Goal: Check status: Check status

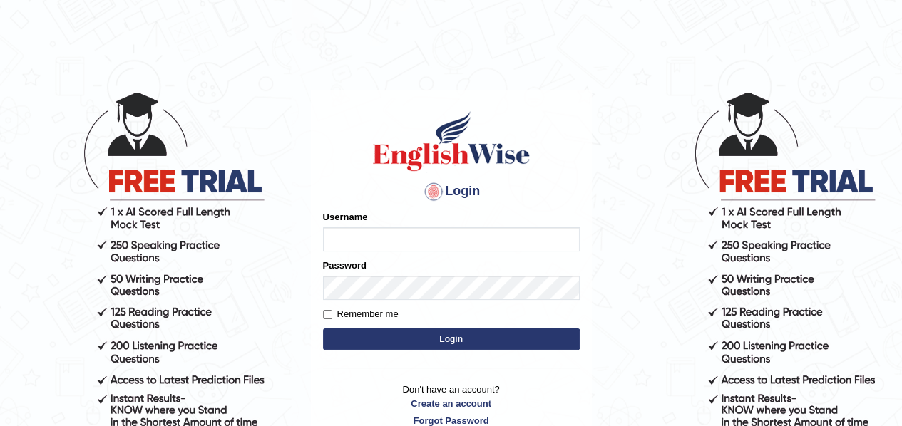
type input "gurmk"
click at [456, 330] on button "Login" at bounding box center [451, 339] width 257 height 21
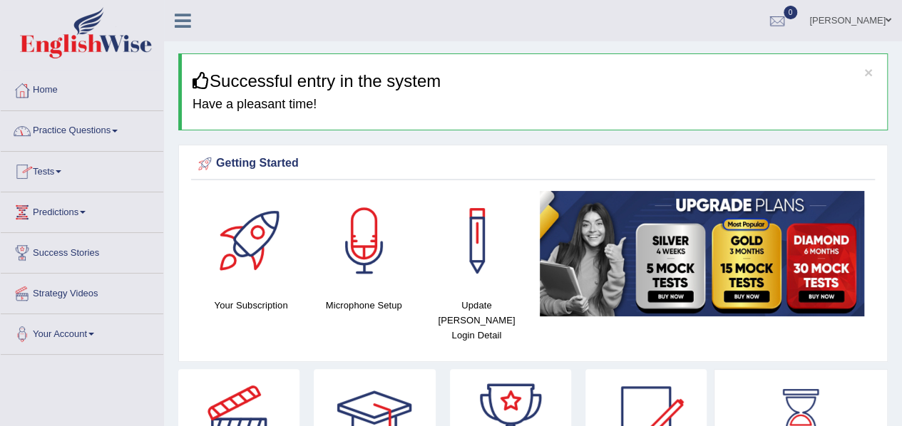
click at [61, 172] on span at bounding box center [59, 171] width 6 height 3
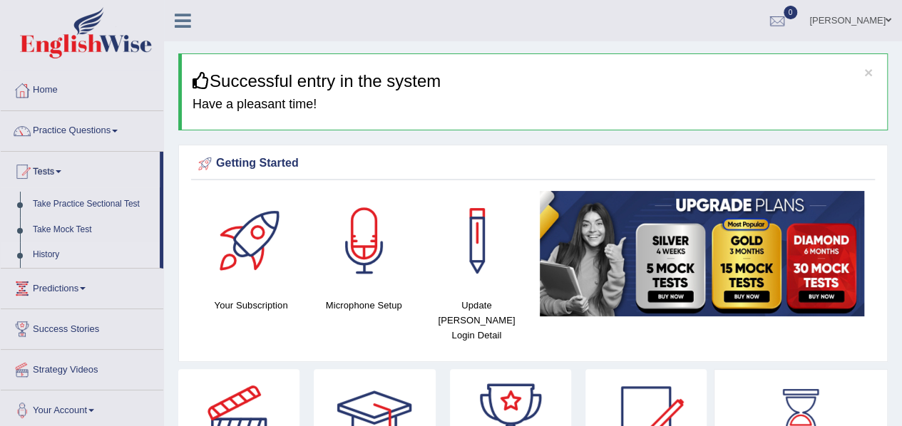
click at [48, 253] on link "History" at bounding box center [92, 255] width 133 height 26
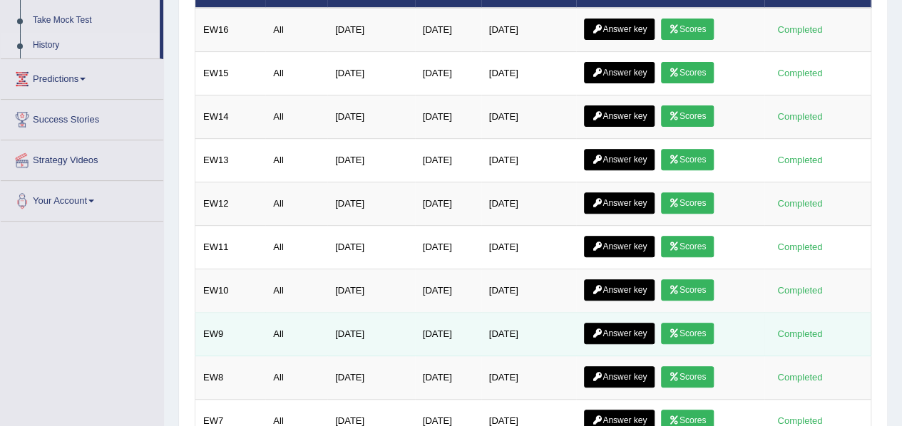
scroll to position [193, 0]
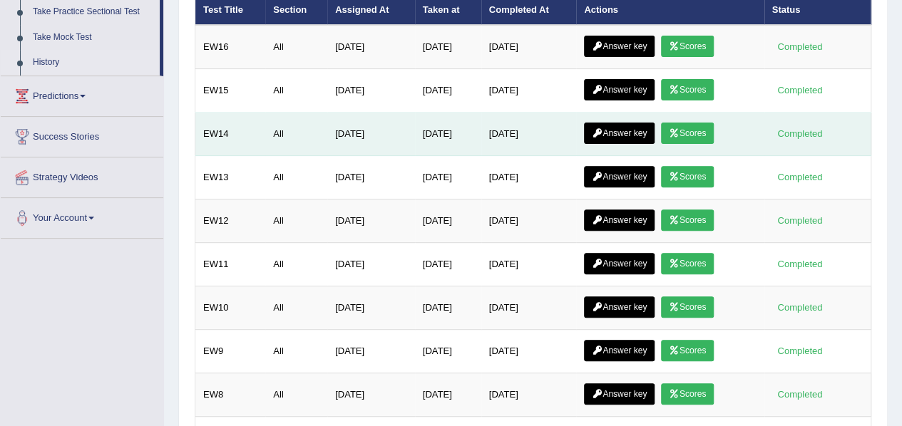
click at [640, 128] on link "Answer key" at bounding box center [619, 133] width 71 height 21
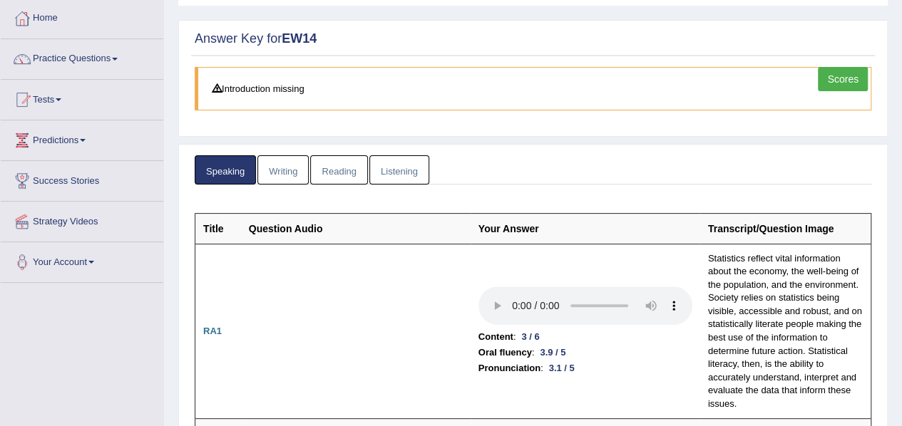
scroll to position [80, 0]
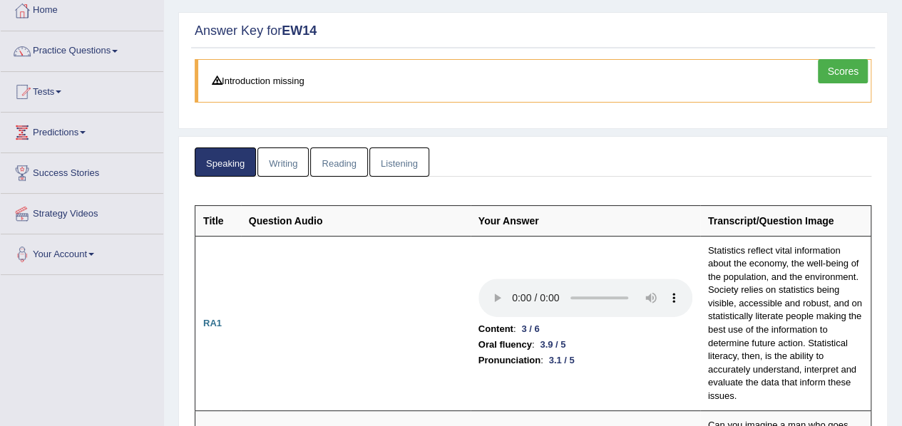
click at [409, 158] on link "Listening" at bounding box center [399, 162] width 60 height 29
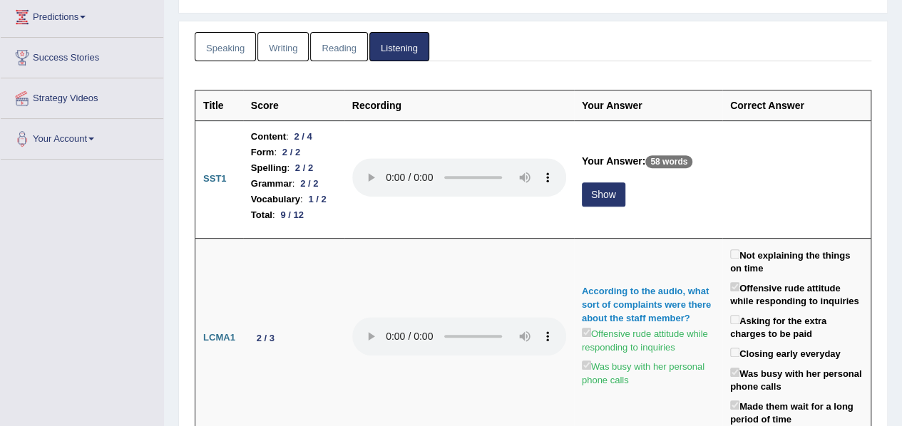
scroll to position [201, 0]
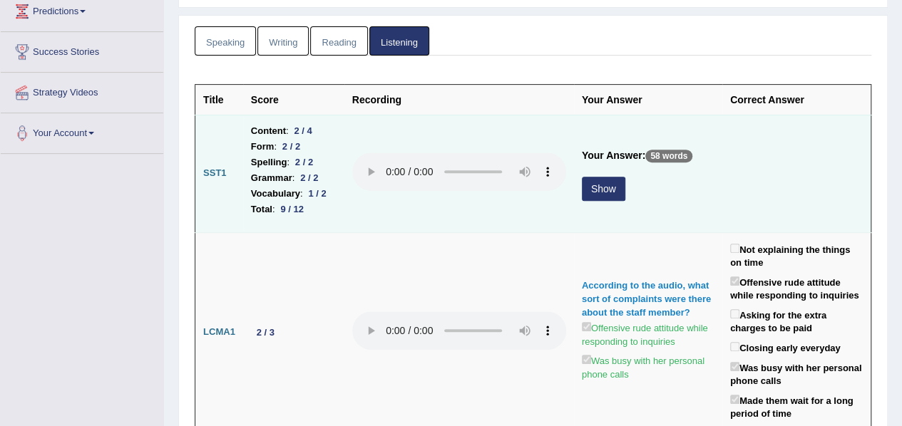
click at [610, 198] on button "Show" at bounding box center [604, 189] width 44 height 24
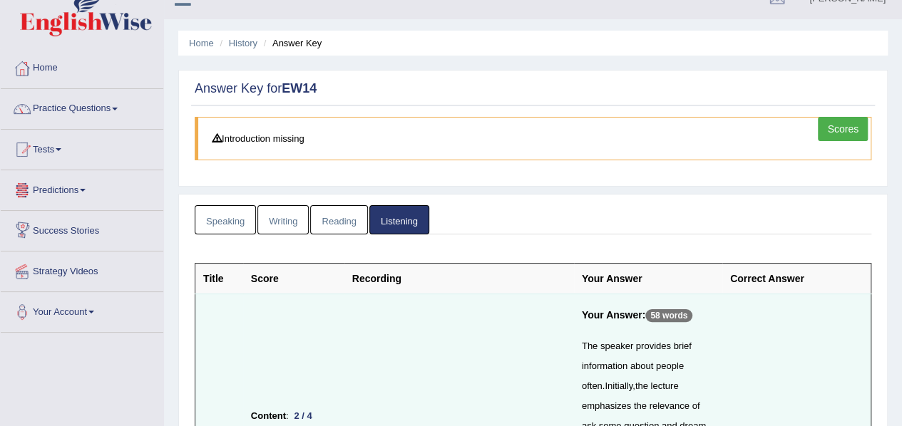
scroll to position [20, 0]
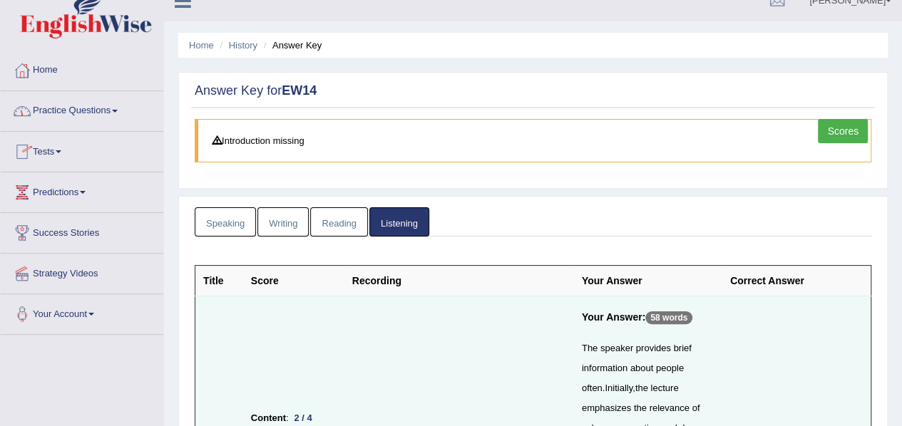
click at [116, 112] on link "Practice Questions" at bounding box center [82, 109] width 163 height 36
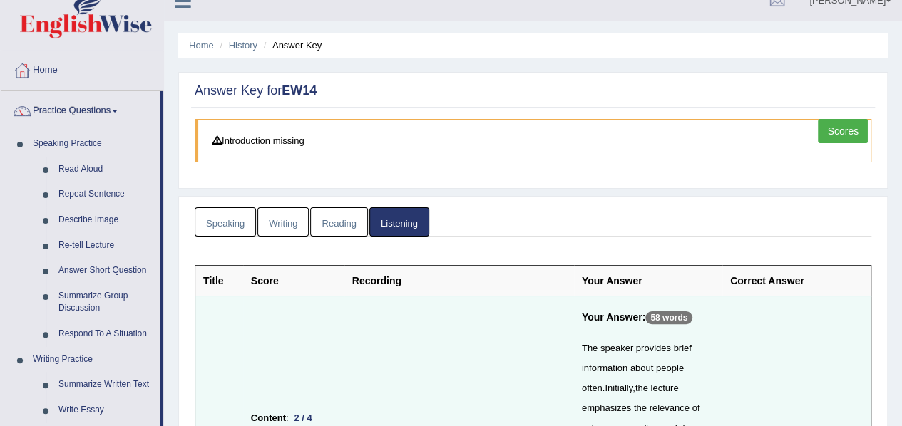
click at [116, 112] on link "Practice Questions" at bounding box center [80, 109] width 159 height 36
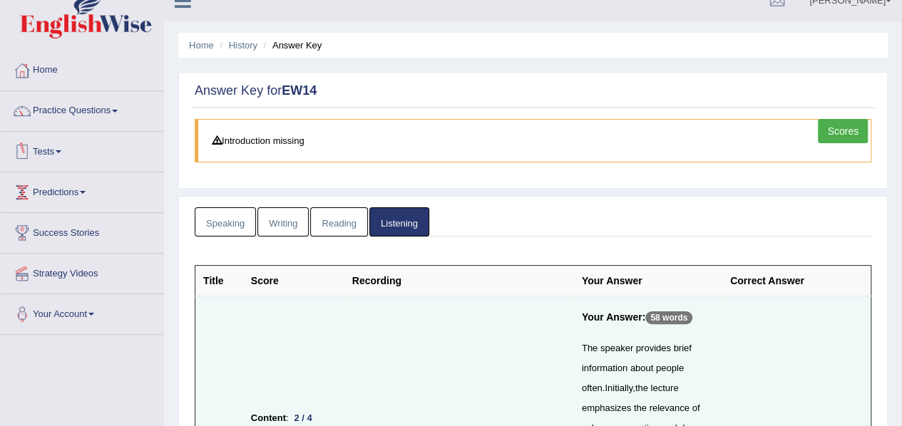
click at [68, 153] on link "Tests" at bounding box center [82, 150] width 163 height 36
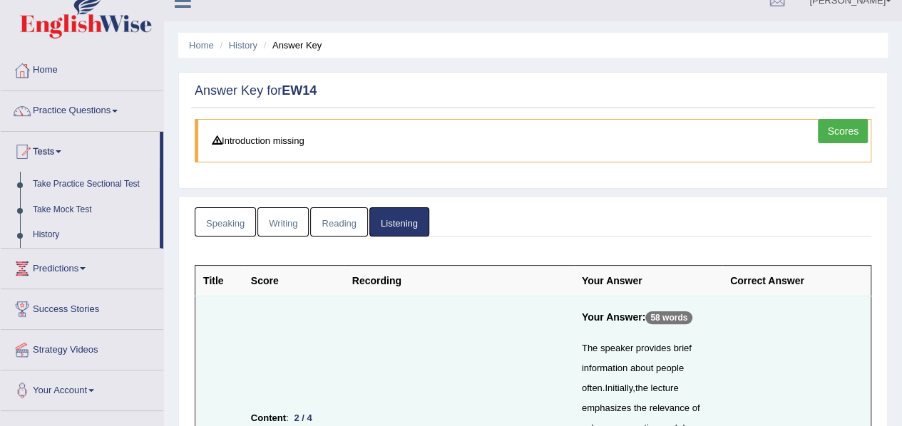
click at [51, 225] on link "History" at bounding box center [92, 236] width 133 height 26
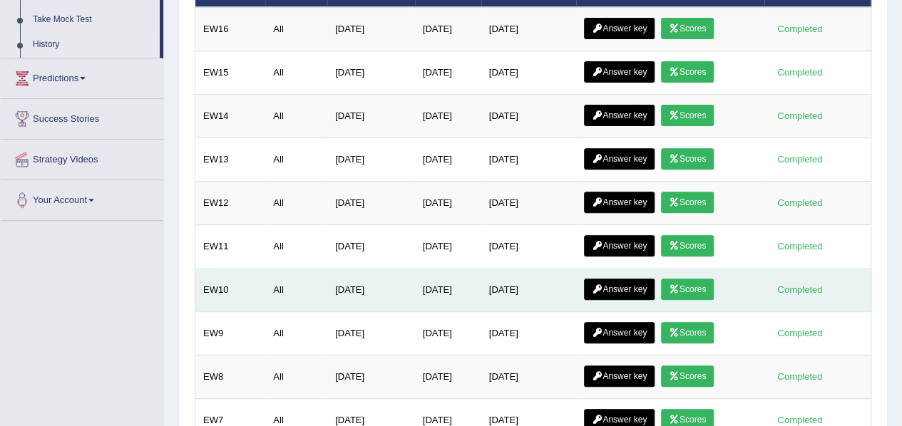
scroll to position [197, 0]
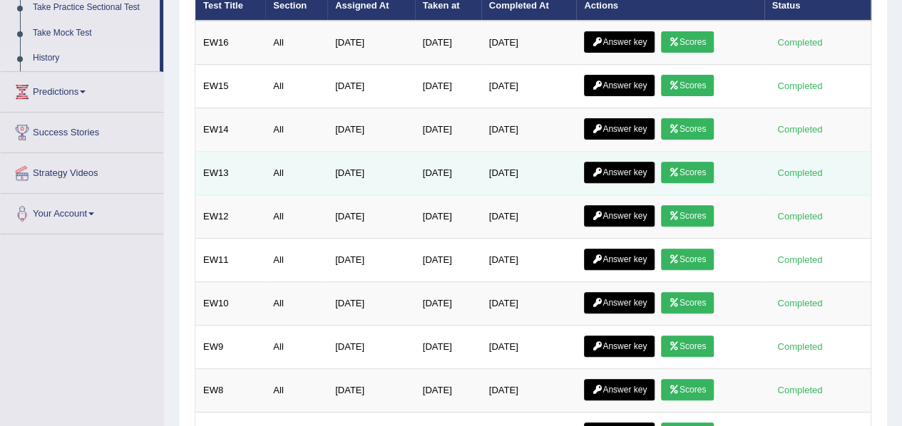
click at [628, 163] on link "Answer key" at bounding box center [619, 172] width 71 height 21
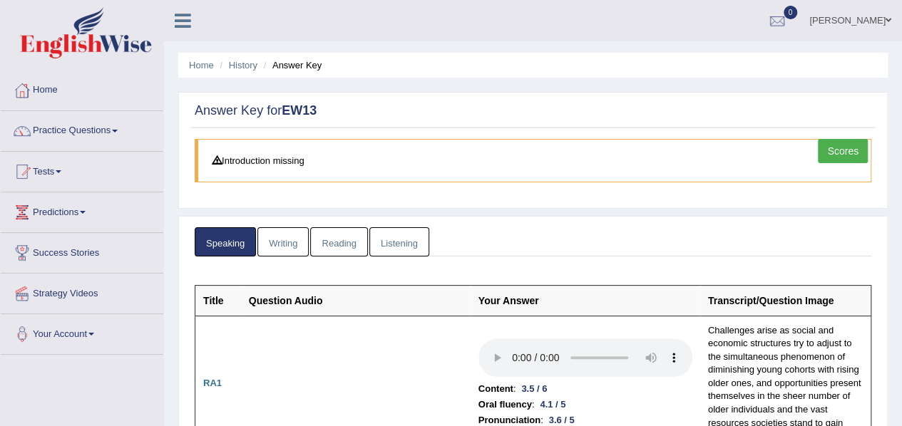
click at [394, 232] on link "Listening" at bounding box center [399, 242] width 60 height 29
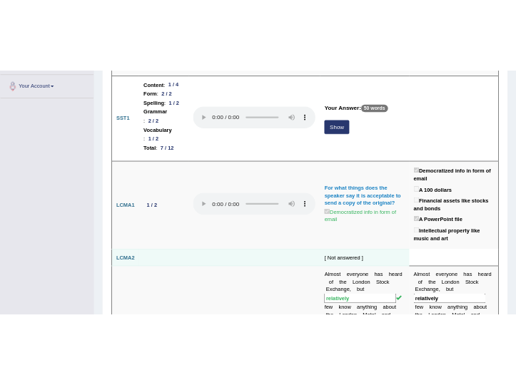
scroll to position [280, 0]
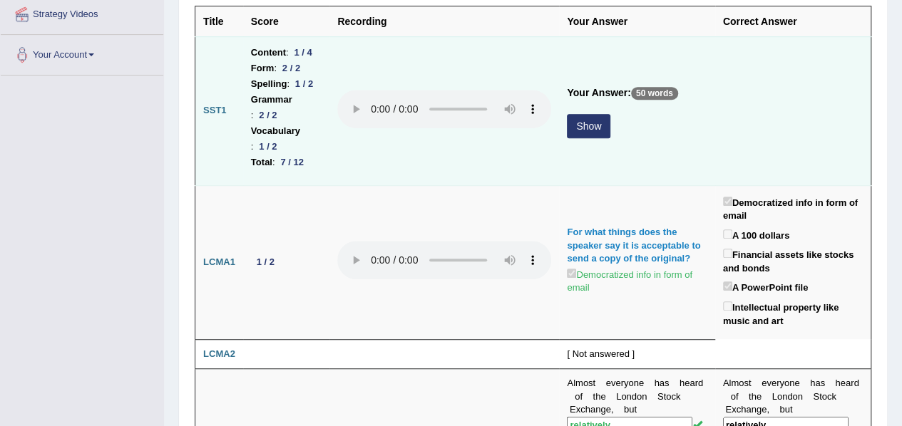
click at [608, 114] on button "Show" at bounding box center [589, 126] width 44 height 24
